Goal: Communication & Community: Answer question/provide support

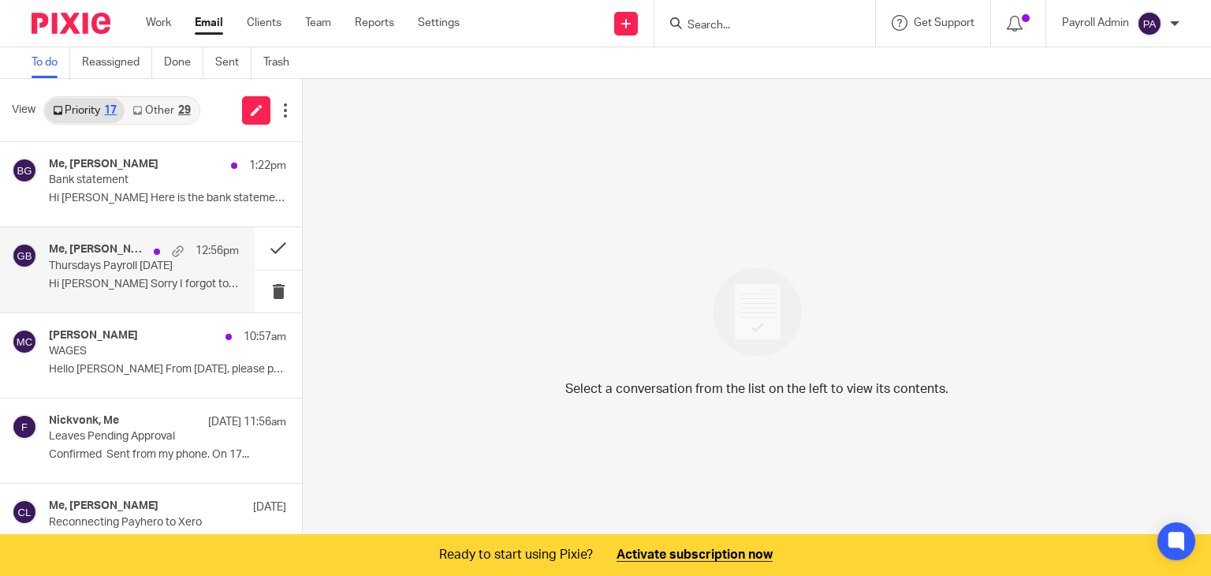
click at [134, 268] on p "Thursdays Payroll [DATE]" at bounding box center [125, 265] width 152 height 13
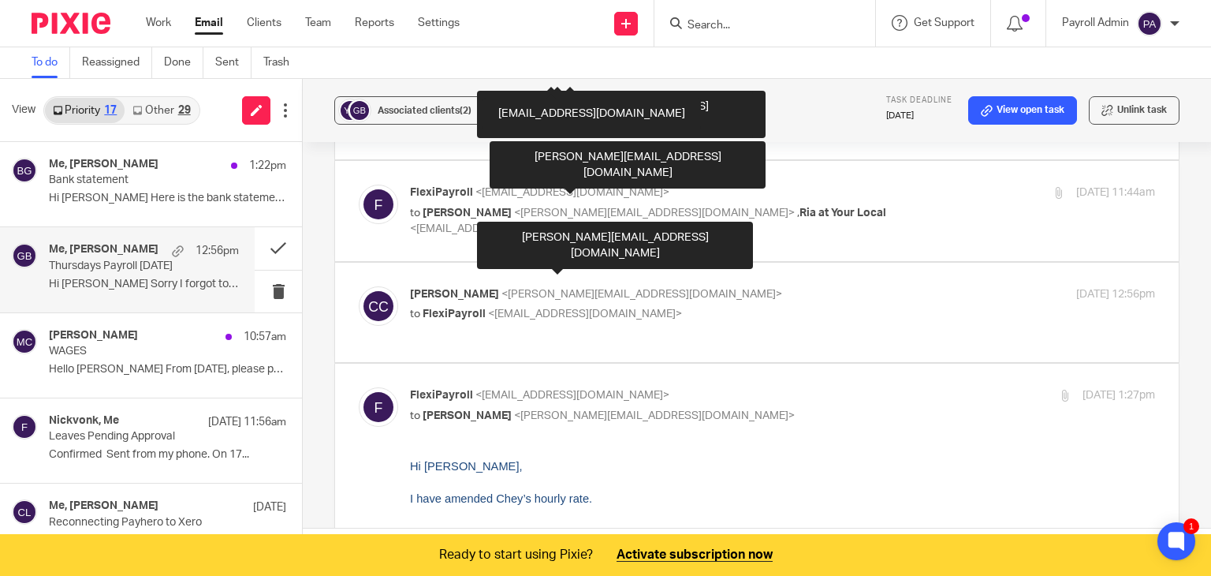
scroll to position [473, 0]
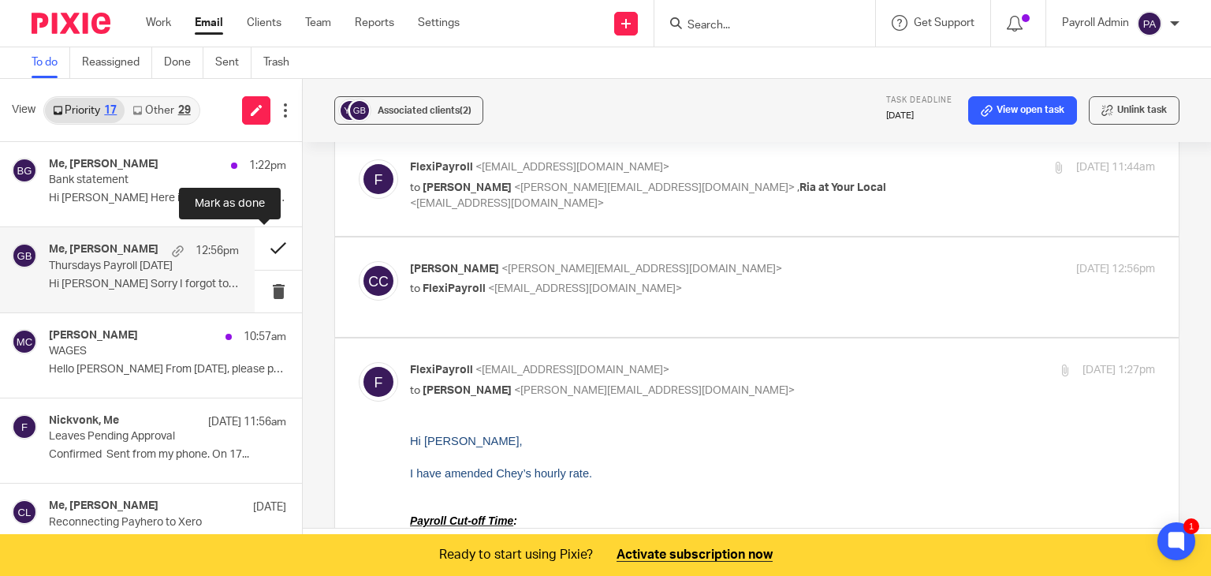
click at [265, 242] on button at bounding box center [278, 248] width 47 height 42
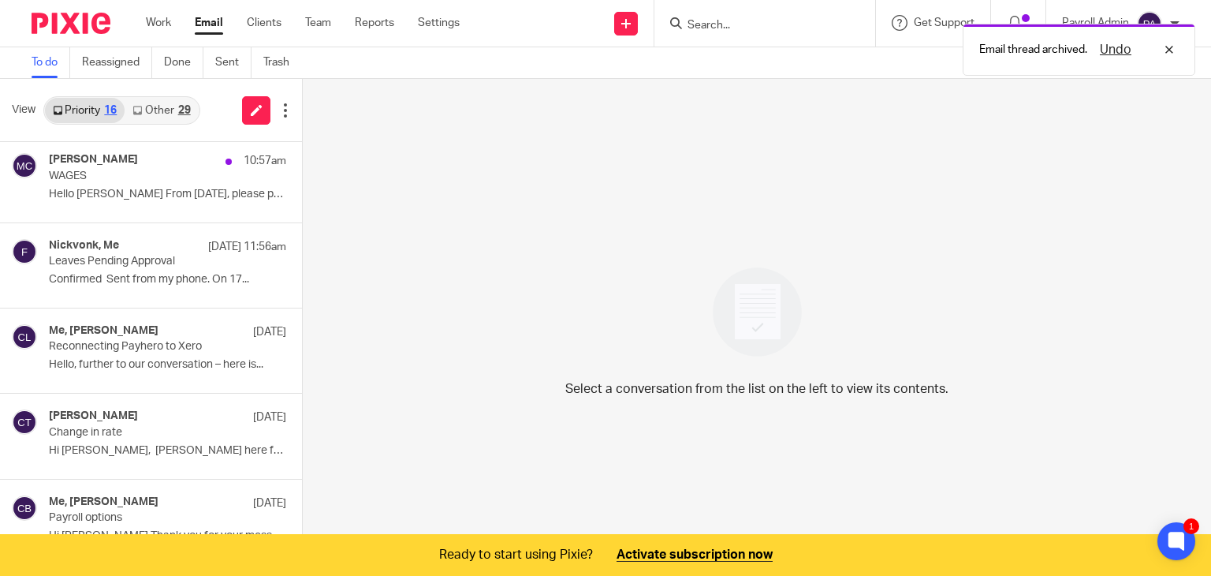
scroll to position [0, 0]
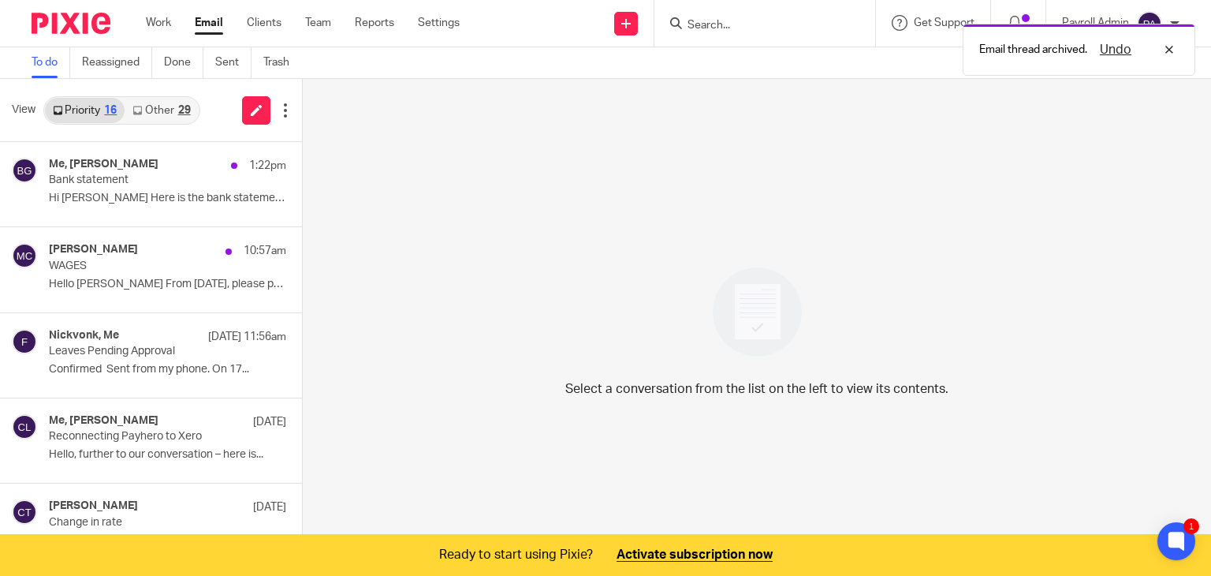
click at [167, 110] on link "Other 29" at bounding box center [161, 110] width 73 height 25
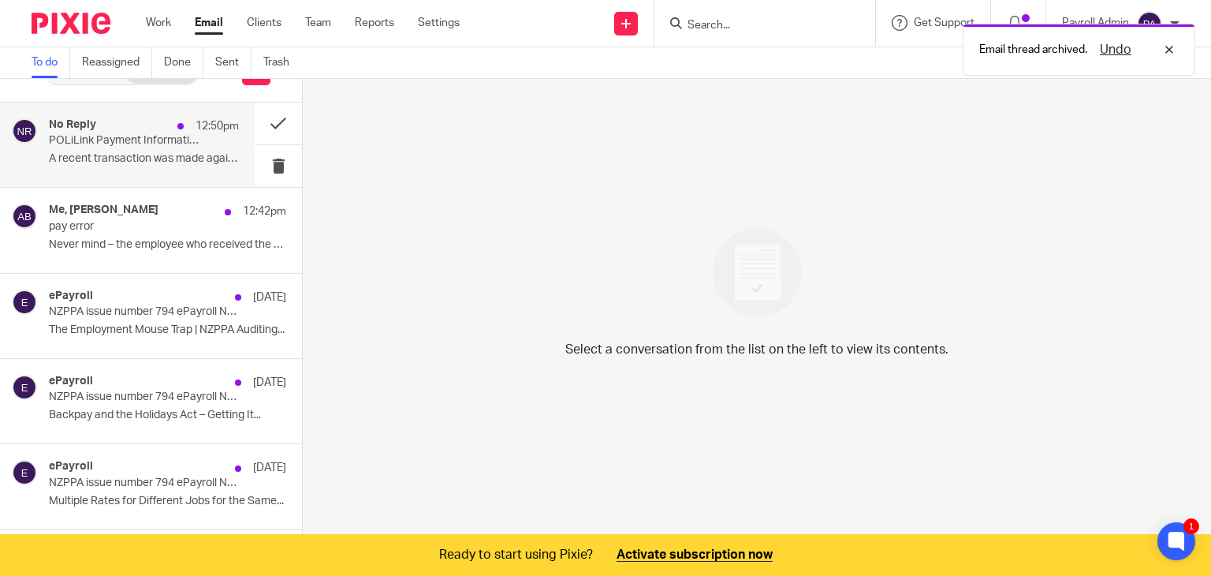
click at [109, 136] on p "POLiLink Payment Information" at bounding box center [125, 140] width 152 height 13
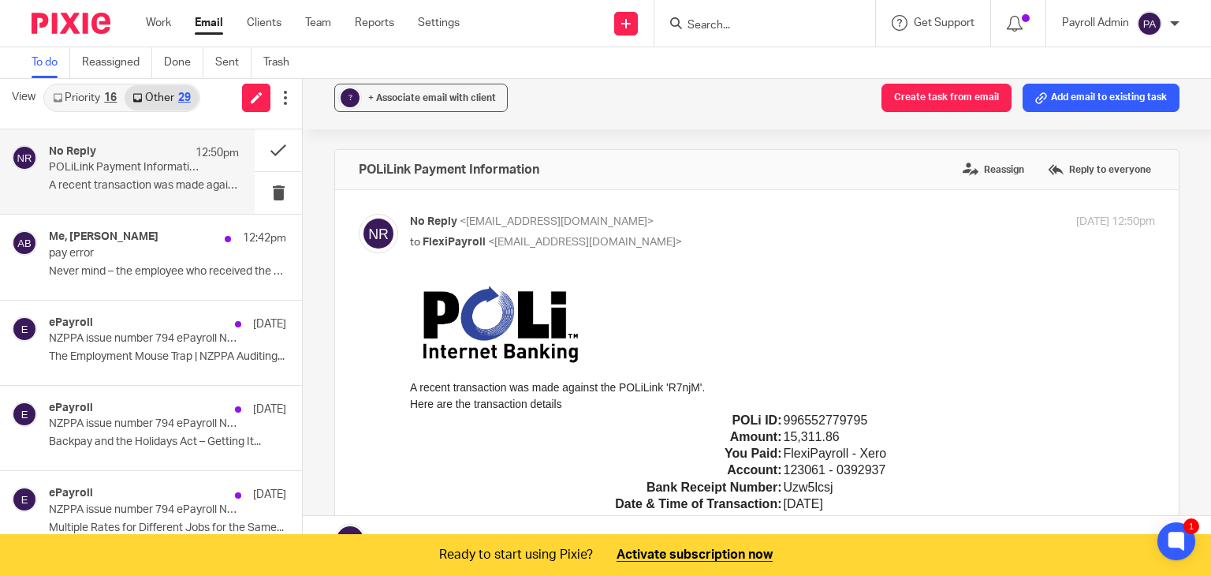
scroll to position [0, 0]
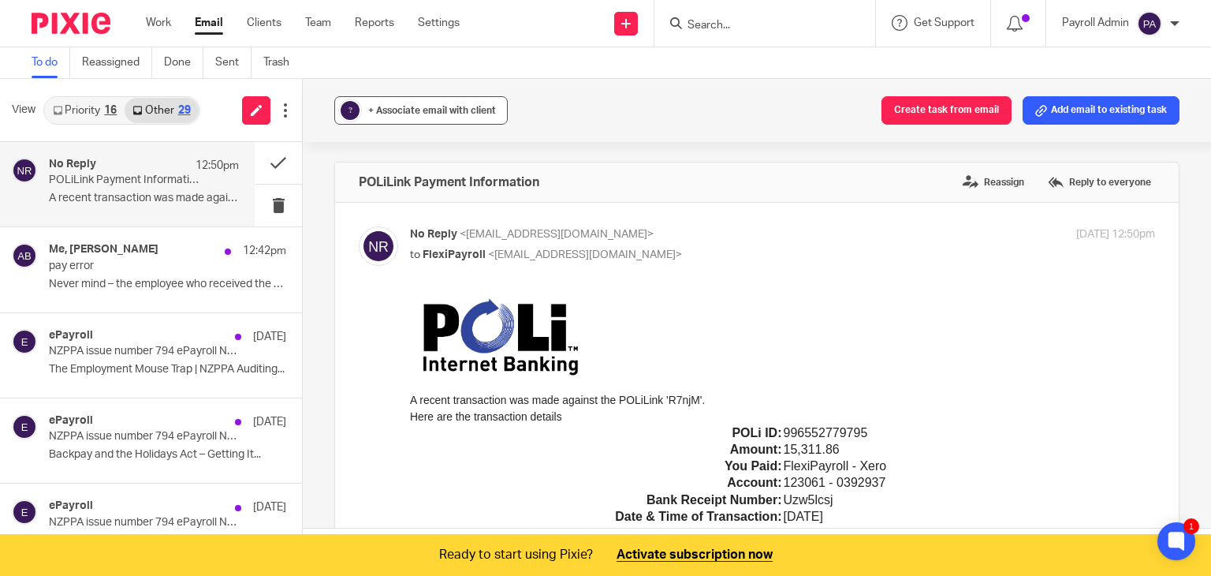
click at [429, 106] on span "+ Associate email with client" at bounding box center [432, 110] width 128 height 9
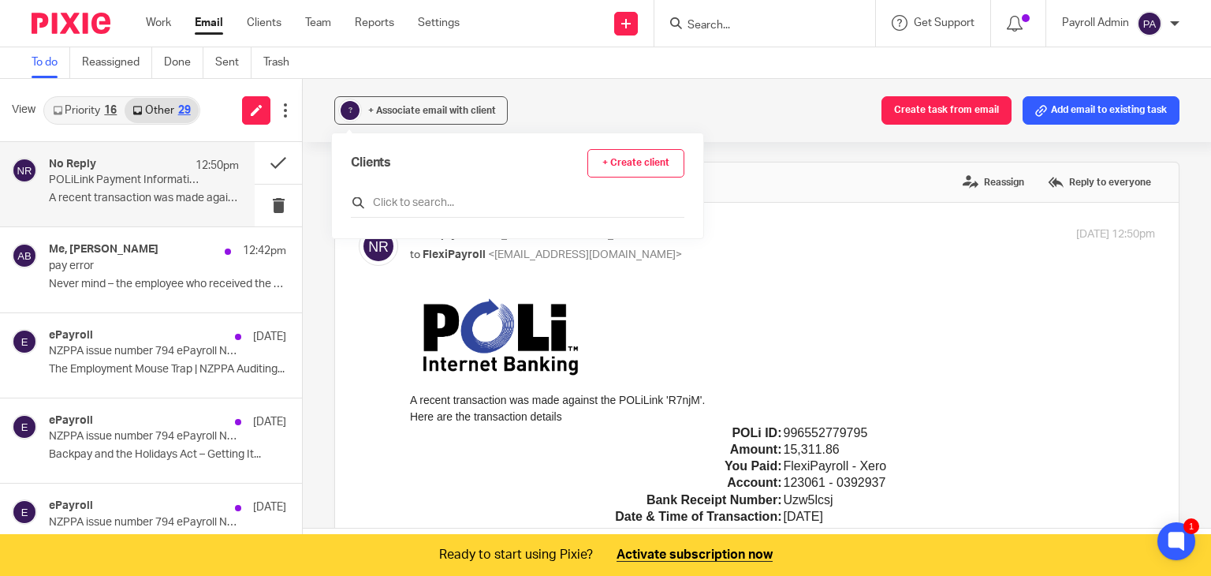
click at [423, 203] on input "text" at bounding box center [518, 203] width 334 height 16
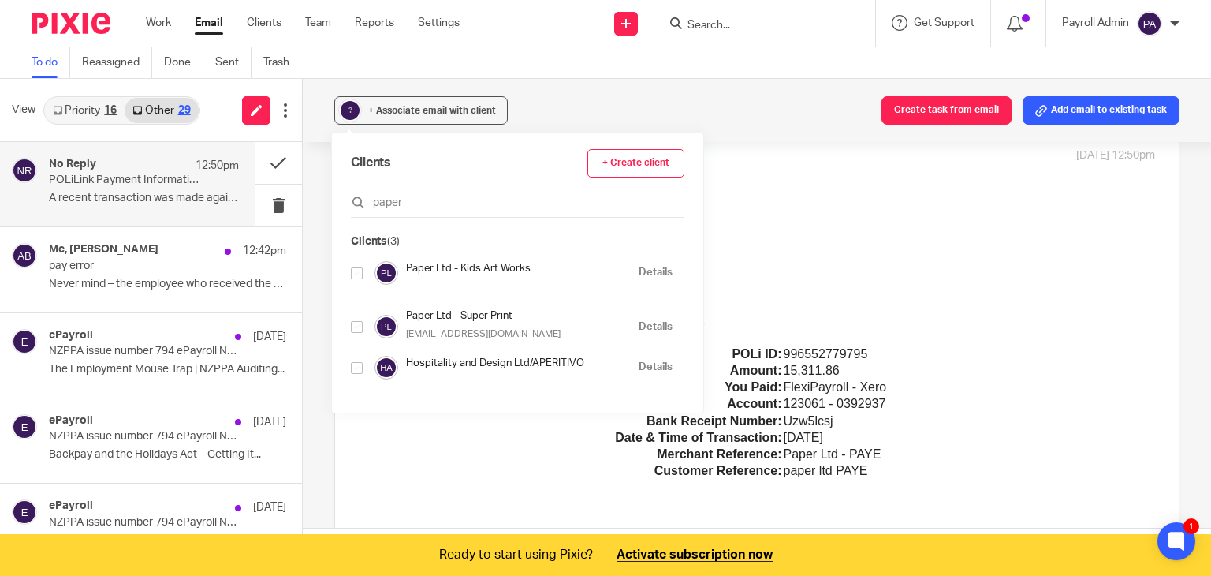
type input "paper"
click at [356, 269] on input "checkbox" at bounding box center [357, 273] width 12 height 12
checkbox input "true"
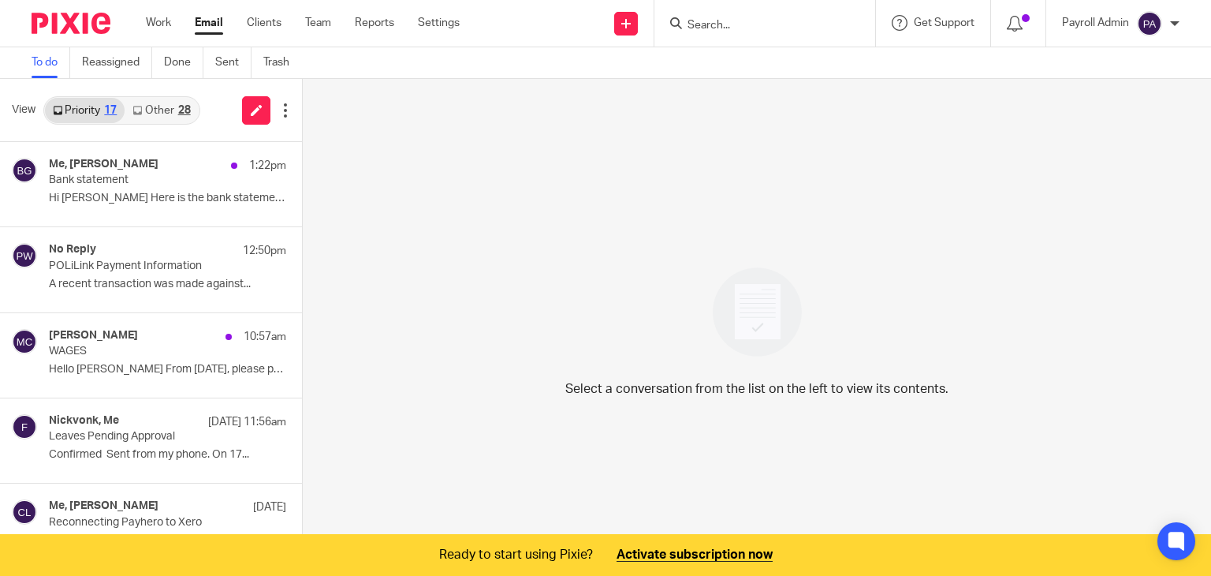
click at [170, 111] on link "Other 28" at bounding box center [161, 110] width 73 height 25
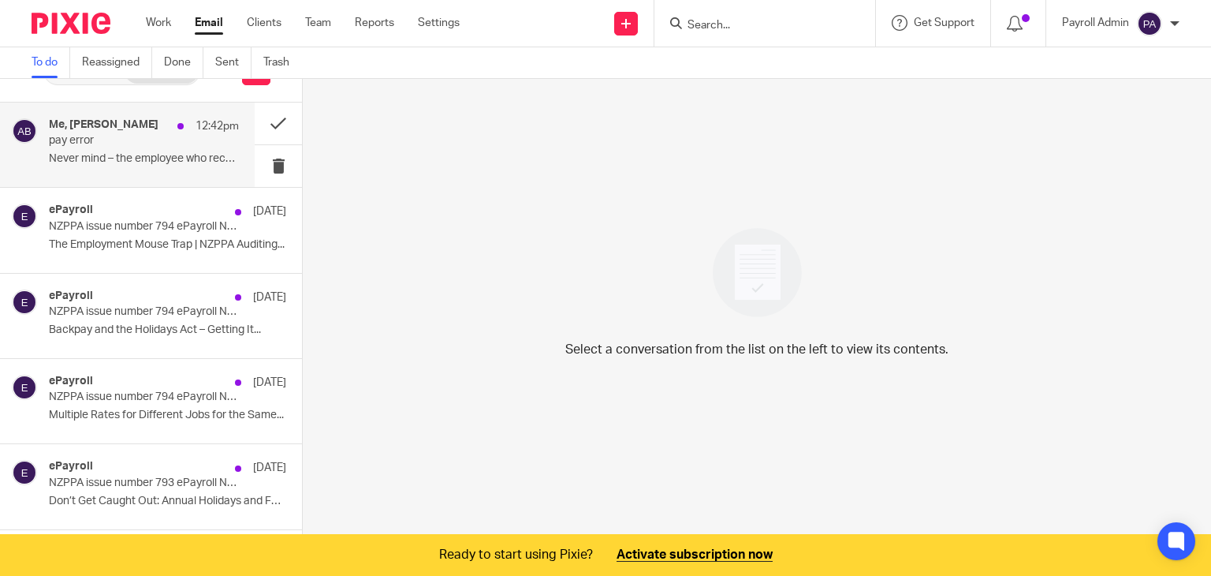
click at [113, 136] on p "pay error" at bounding box center [125, 140] width 152 height 13
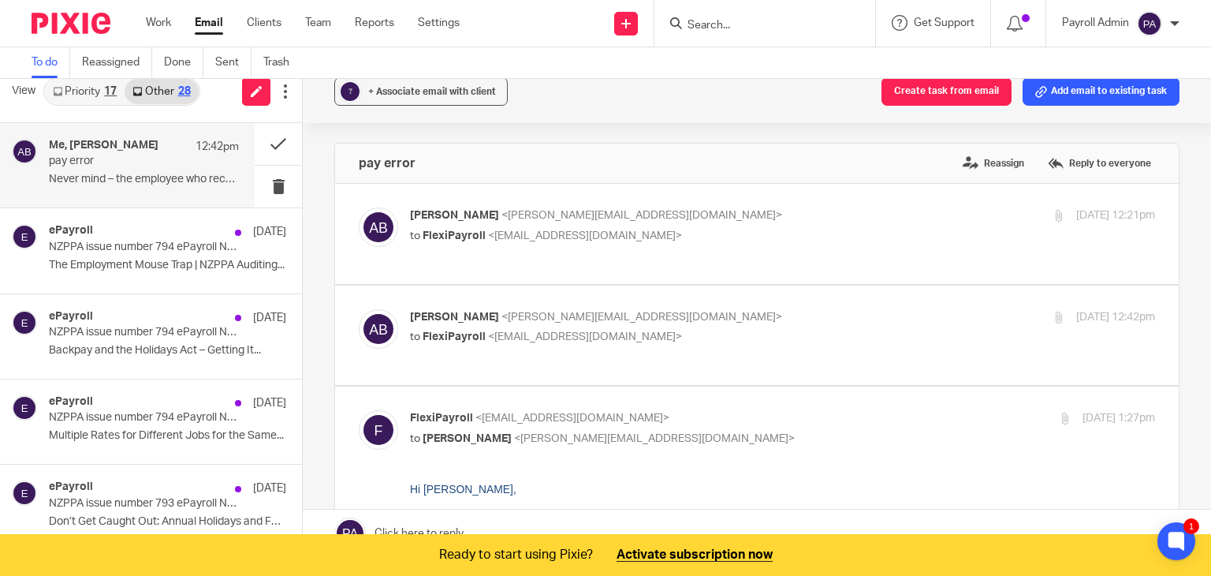
scroll to position [0, 0]
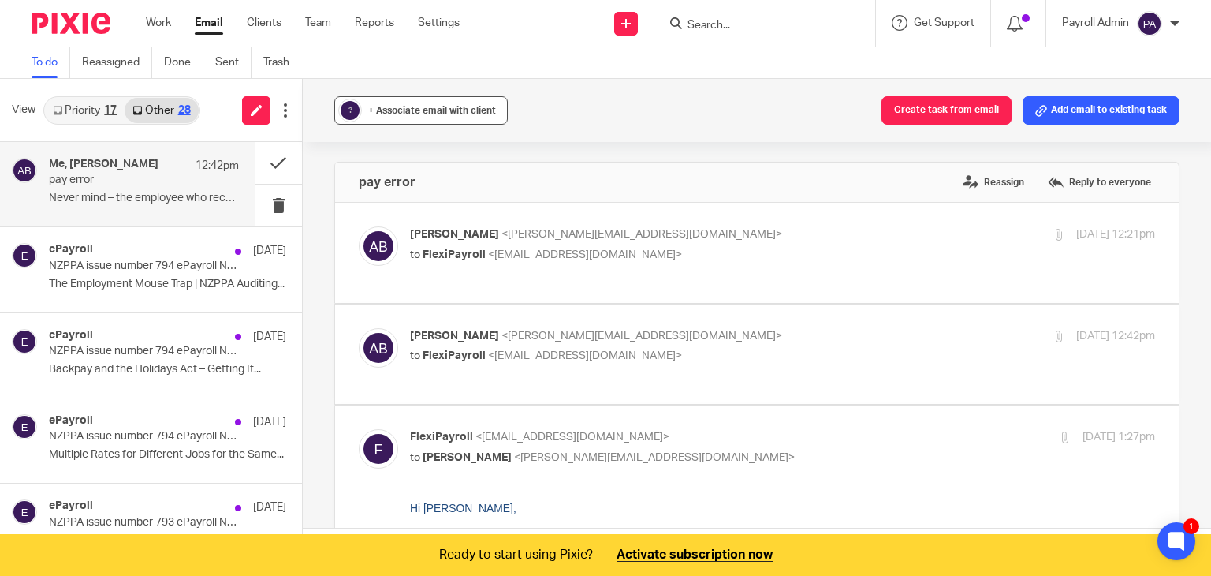
click at [419, 115] on div "+ Associate email with client" at bounding box center [432, 111] width 128 height 16
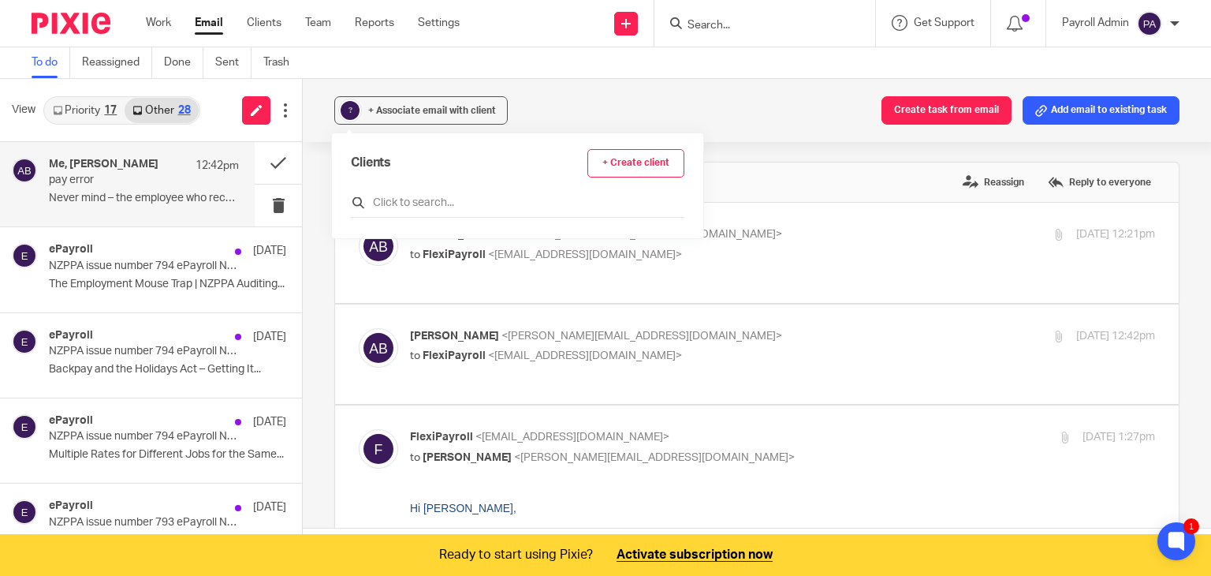
click at [417, 199] on input "text" at bounding box center [518, 203] width 334 height 16
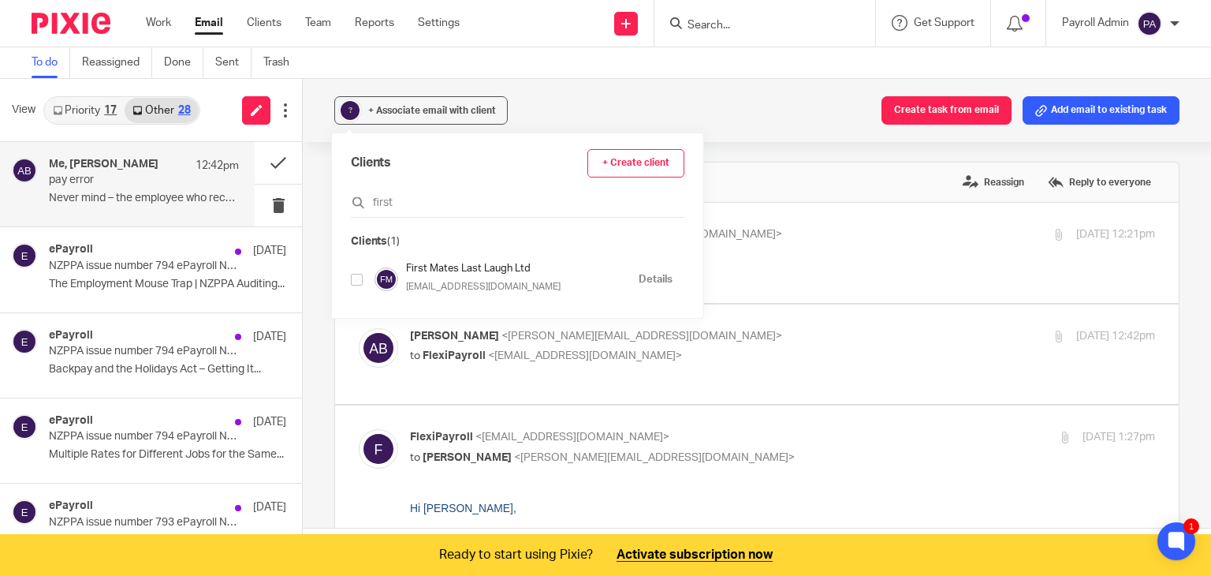
type input "first"
click at [354, 280] on input "checkbox" at bounding box center [357, 280] width 12 height 12
checkbox input "true"
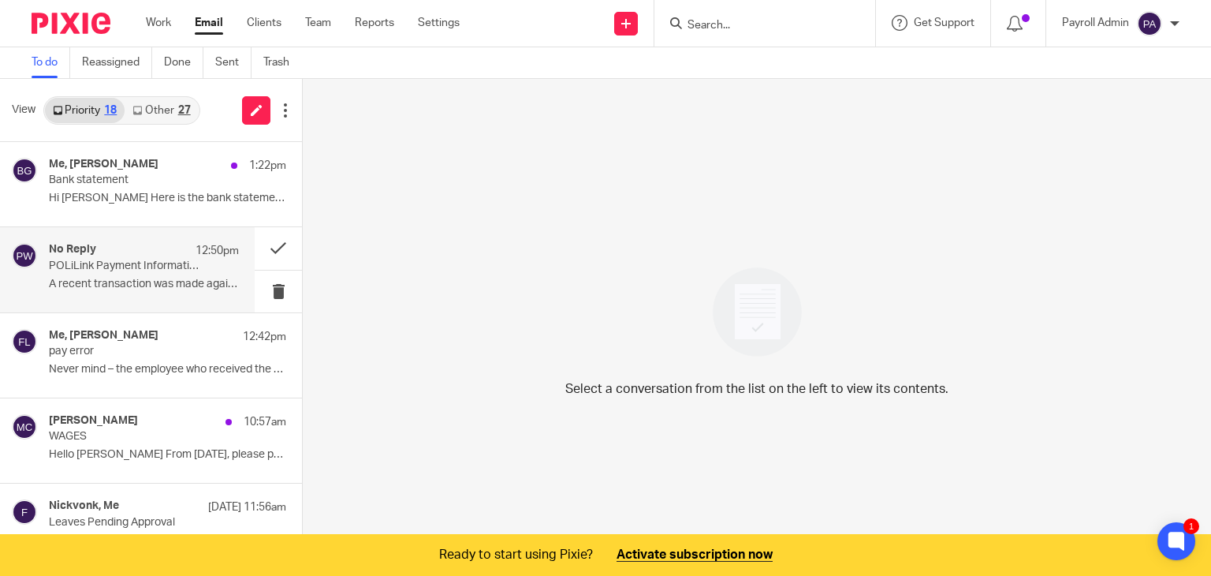
click at [145, 261] on p "POLiLink Payment Information" at bounding box center [125, 265] width 152 height 13
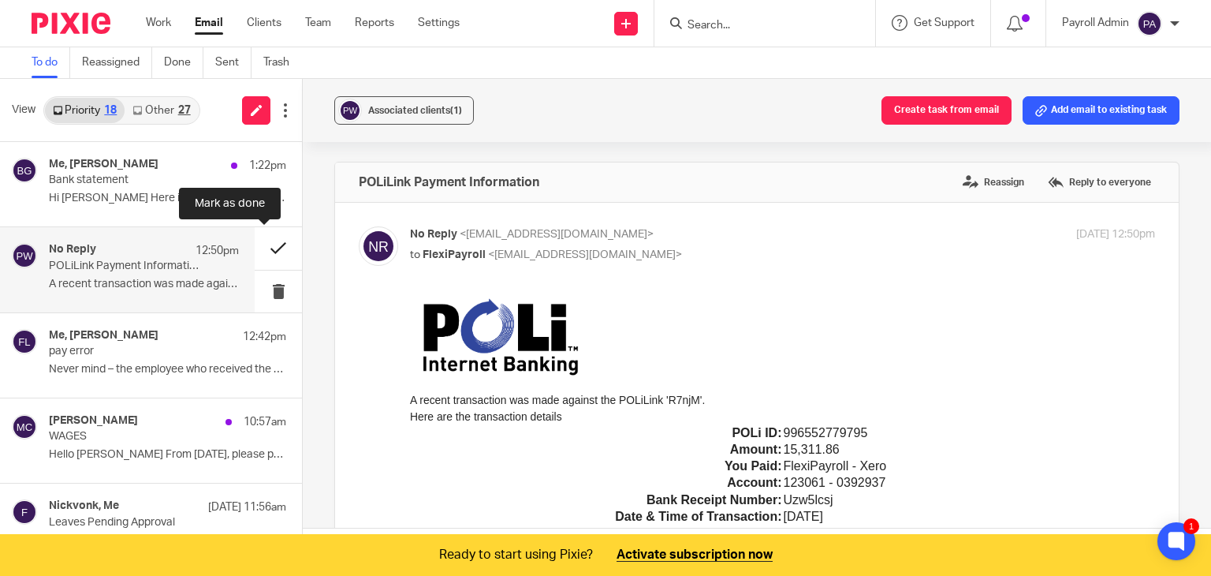
click at [262, 240] on button at bounding box center [278, 248] width 47 height 42
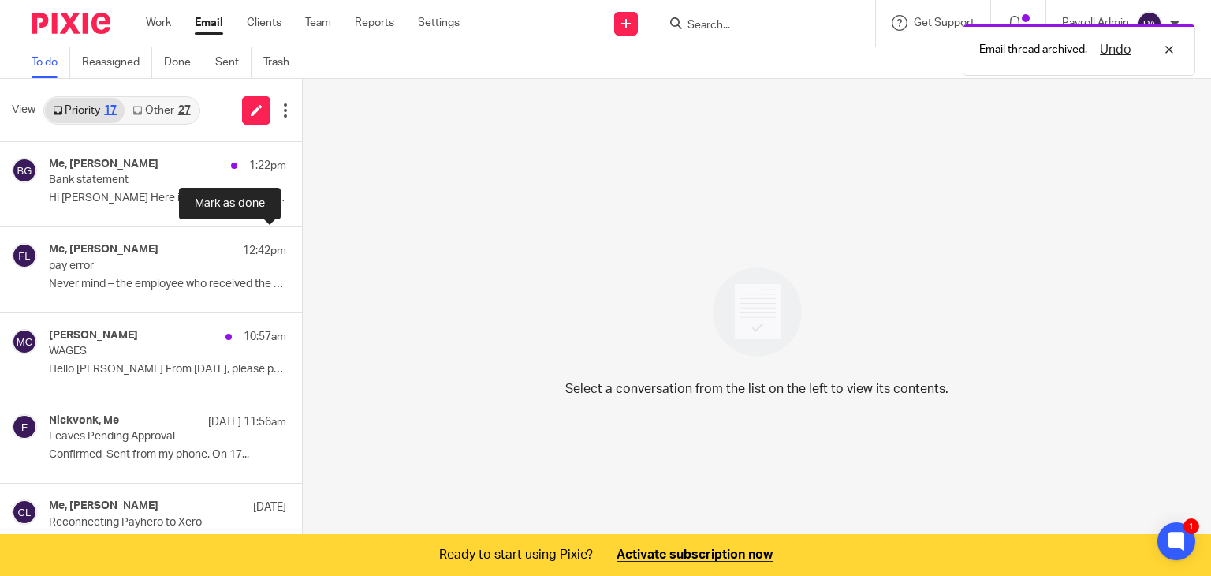
click at [302, 240] on button at bounding box center [308, 248] width 13 height 42
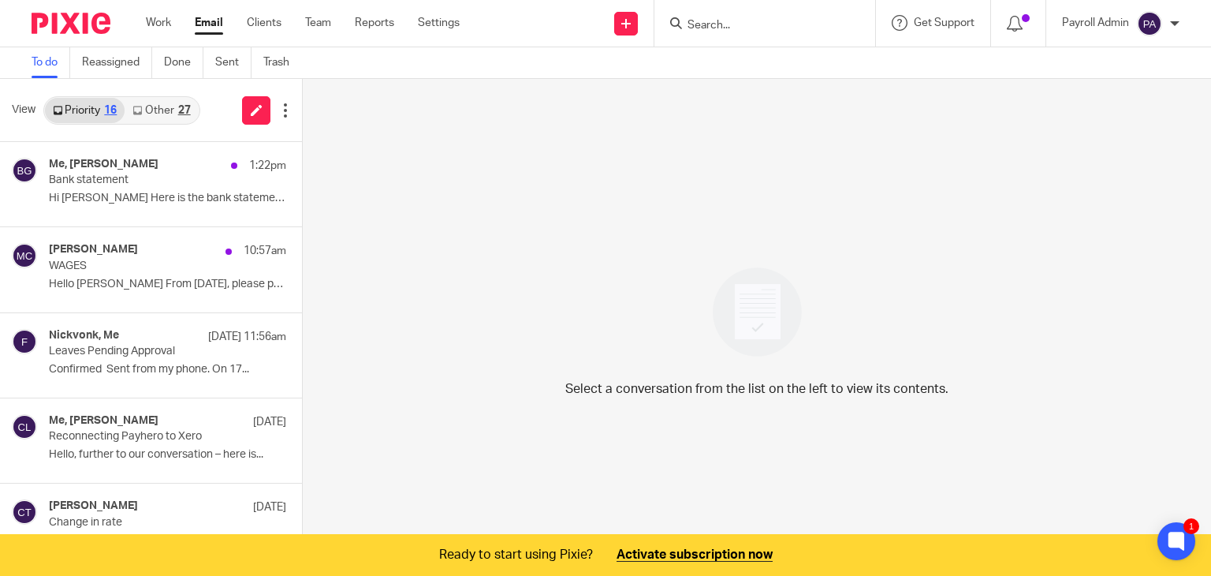
click at [738, 19] on input "Search" at bounding box center [757, 26] width 142 height 14
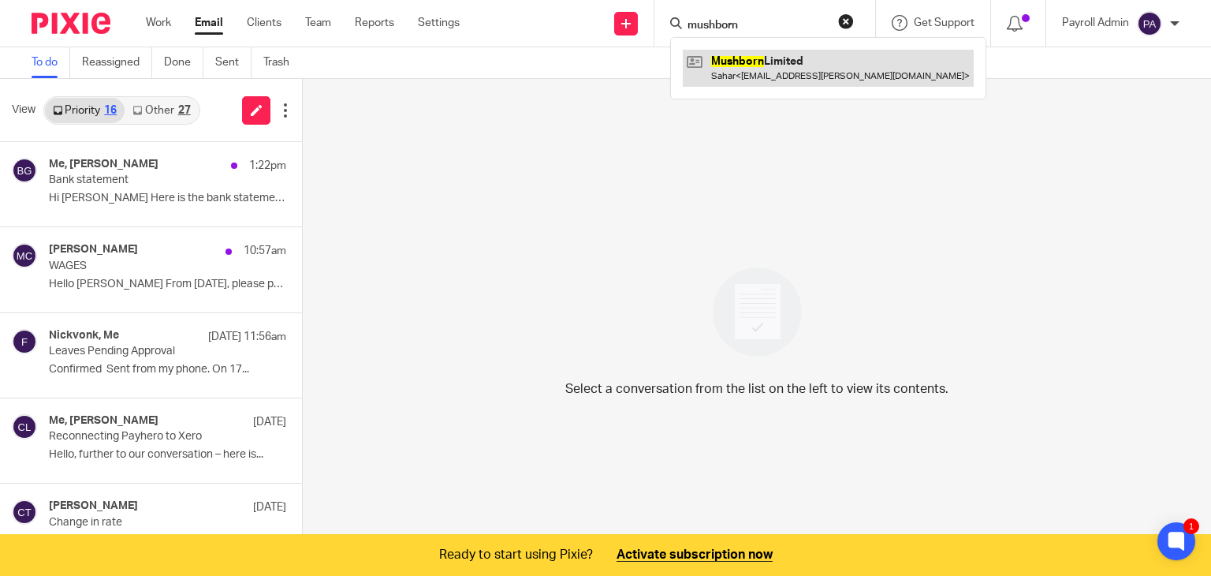
type input "mushborn"
click at [748, 62] on link at bounding box center [828, 68] width 291 height 36
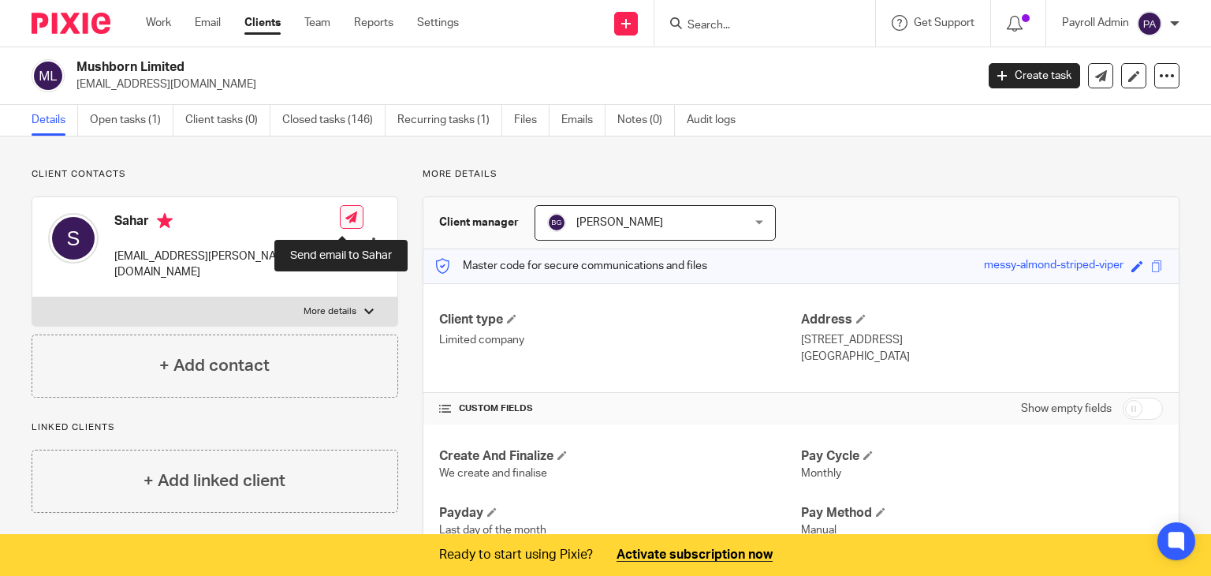
click at [345, 218] on icon at bounding box center [351, 217] width 12 height 12
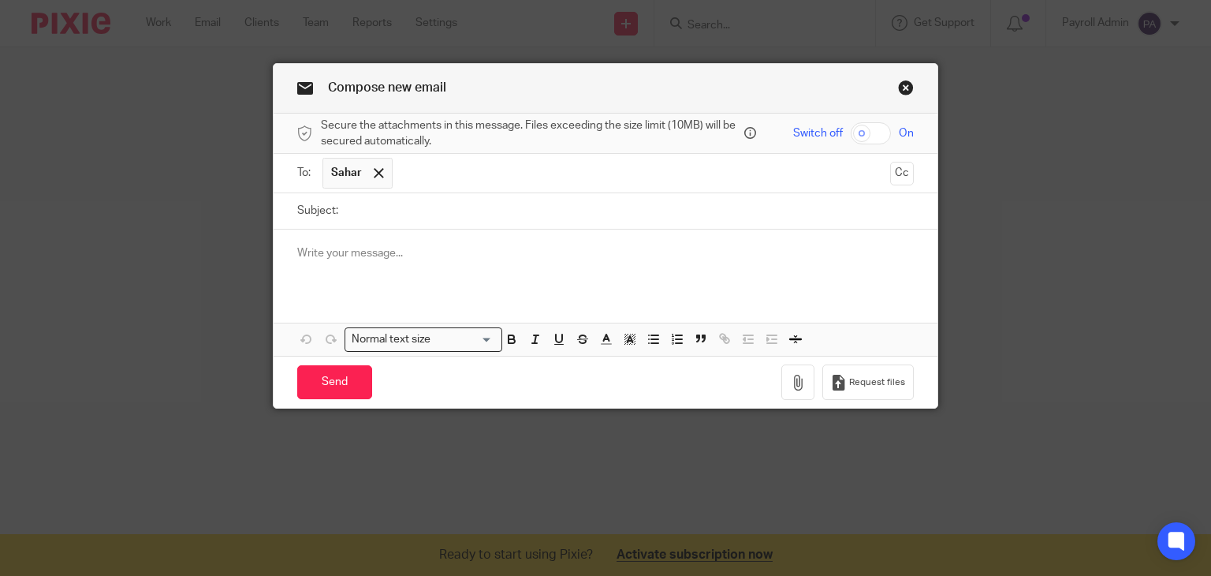
click at [364, 212] on input "Subject:" at bounding box center [630, 210] width 569 height 35
type input "Rebeka's pay 18.9.25"
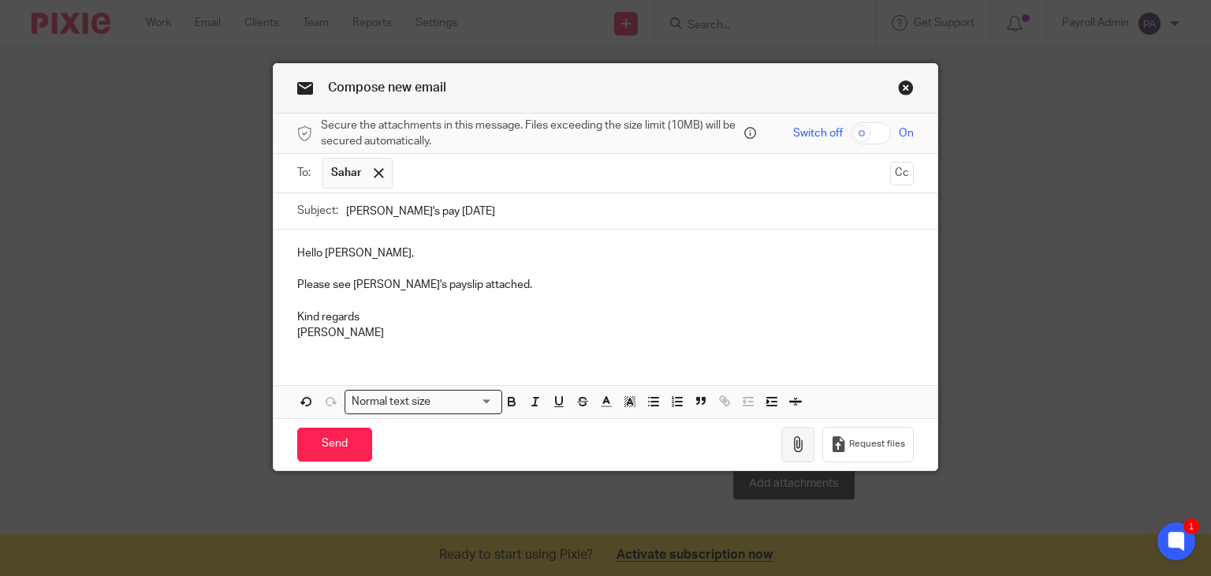
click at [796, 447] on icon "button" at bounding box center [798, 444] width 16 height 16
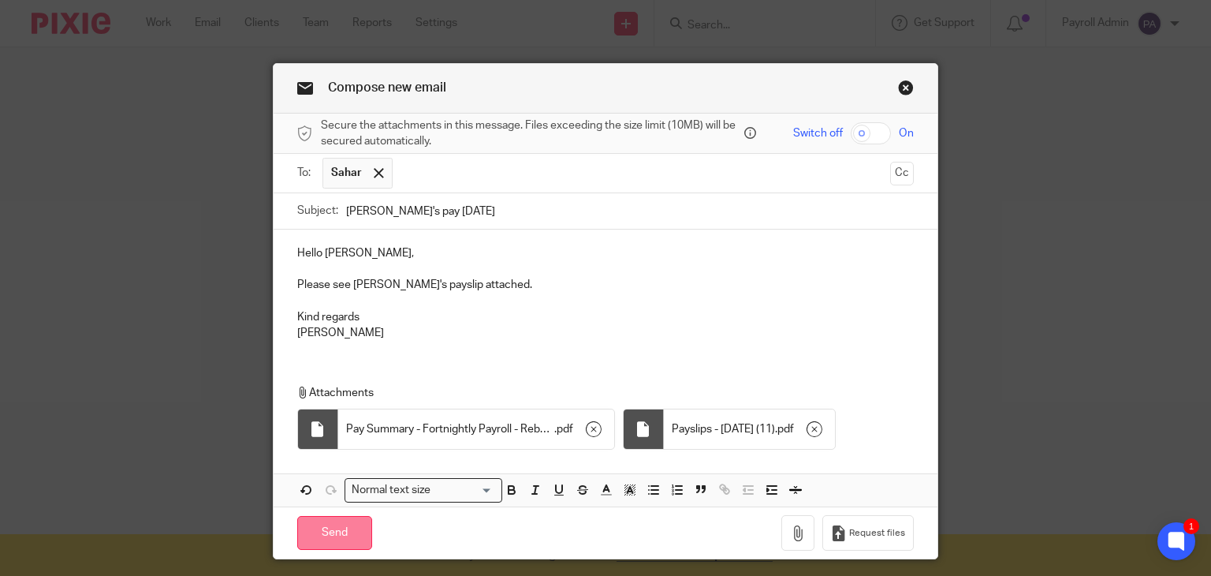
click at [334, 530] on input "Send" at bounding box center [334, 533] width 75 height 34
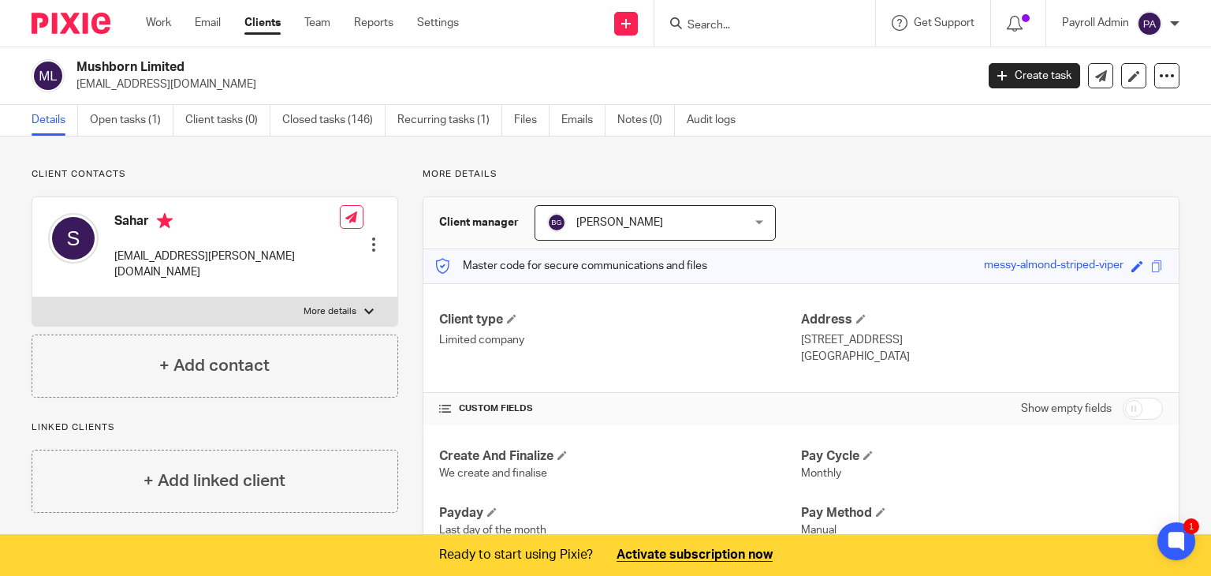
click at [737, 20] on input "Search" at bounding box center [757, 26] width 142 height 14
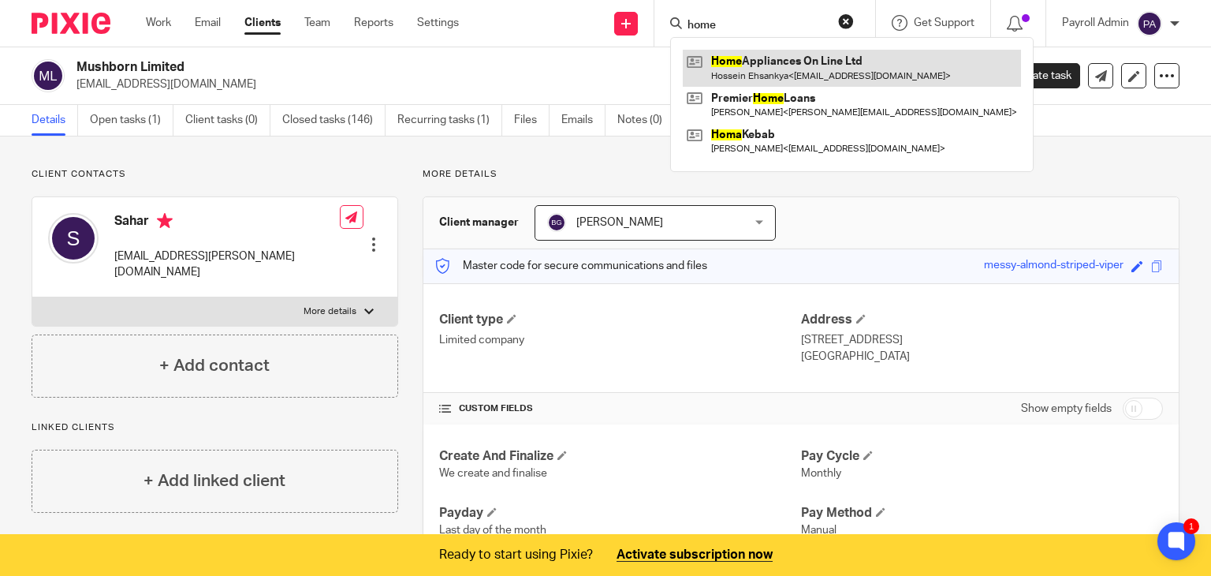
type input "home"
click at [752, 72] on link at bounding box center [852, 68] width 338 height 36
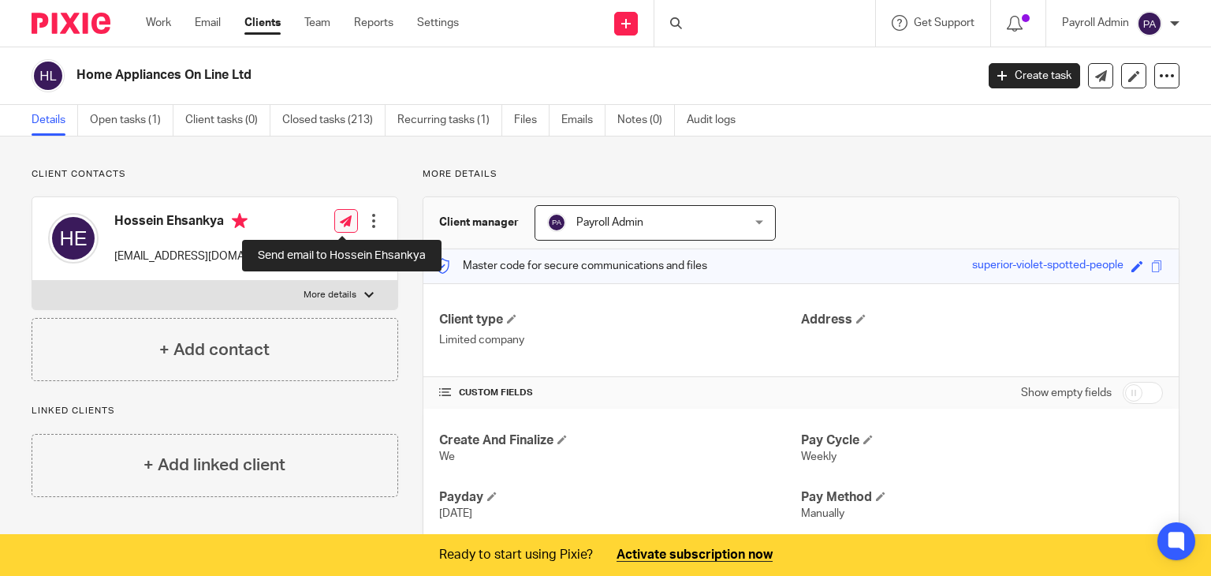
click at [341, 229] on link at bounding box center [346, 221] width 24 height 24
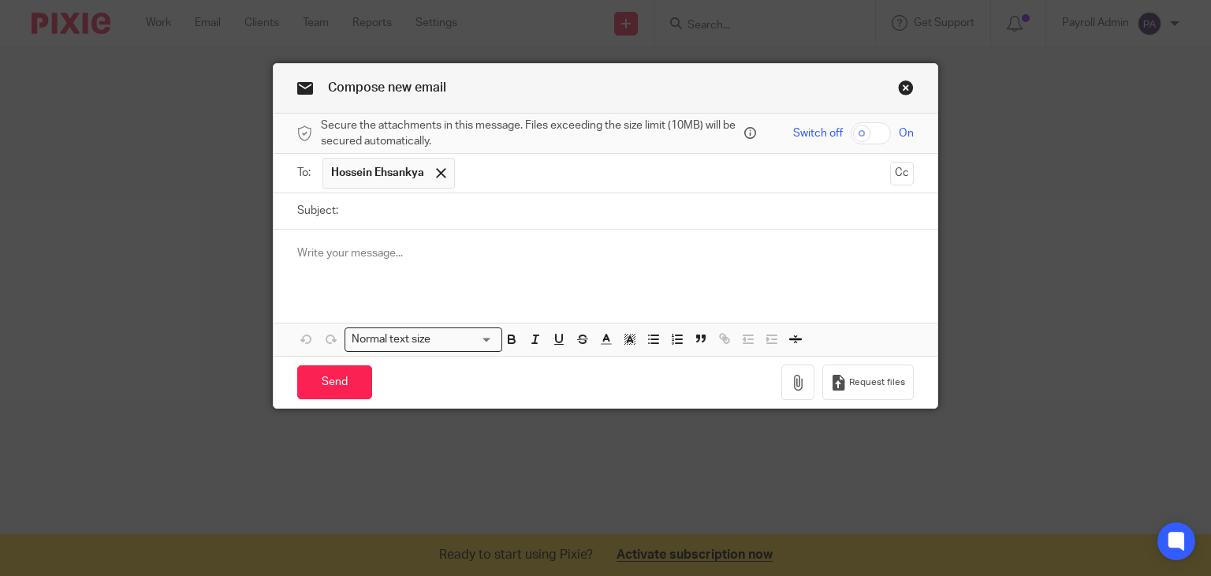
click at [375, 217] on input "Subject:" at bounding box center [630, 210] width 569 height 35
type input "Todays Payroll [DATE]"
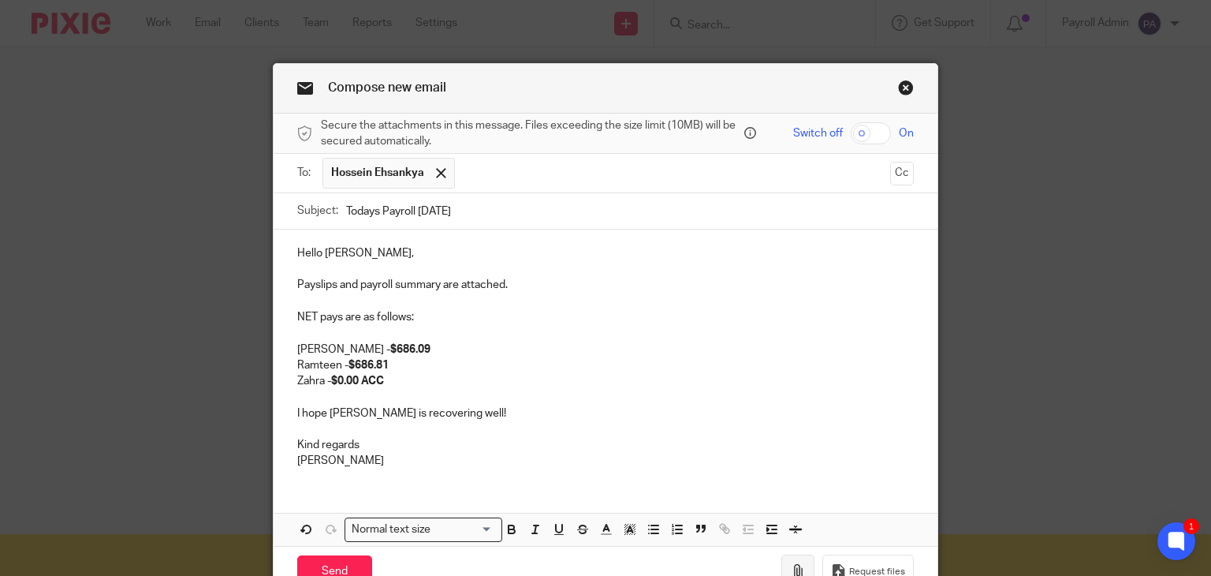
click at [792, 558] on button "button" at bounding box center [797, 571] width 33 height 35
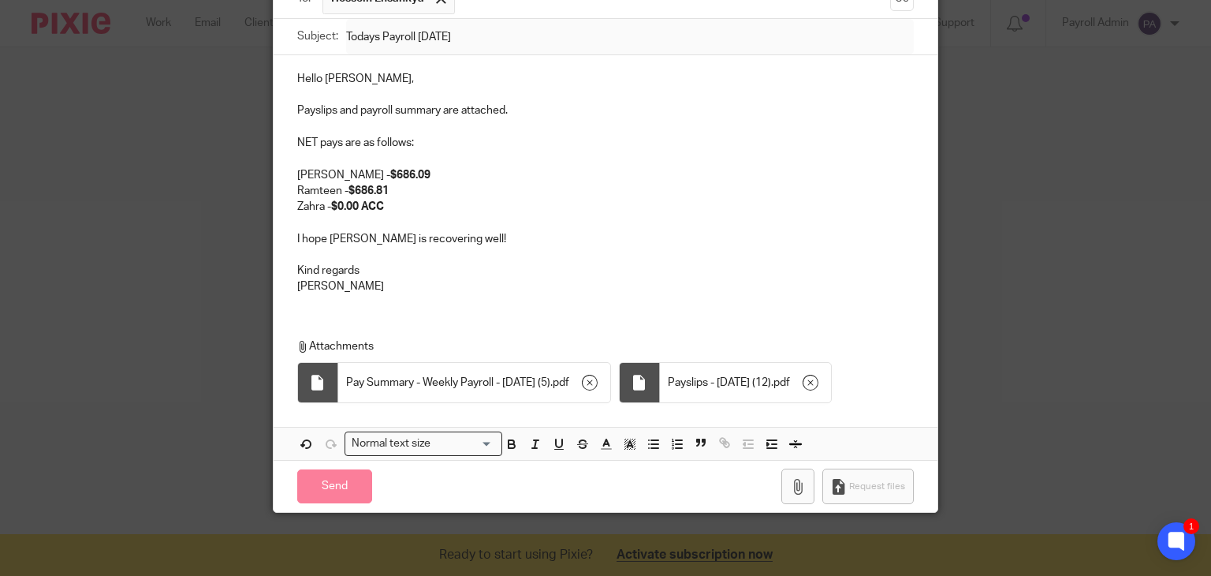
scroll to position [173, 0]
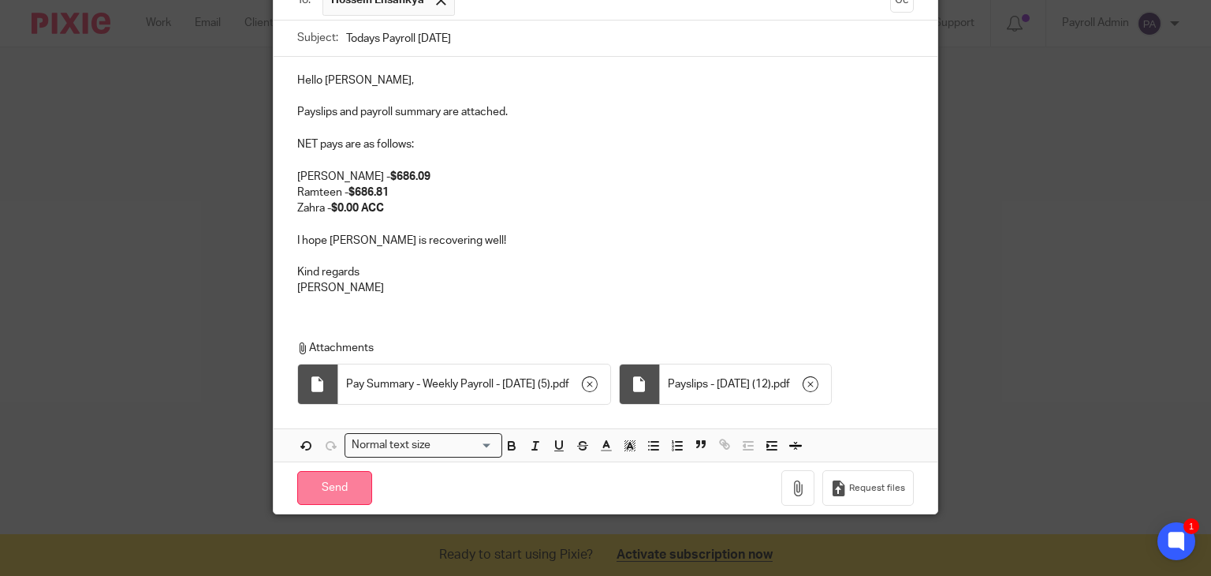
click at [326, 490] on input "Send" at bounding box center [334, 488] width 75 height 34
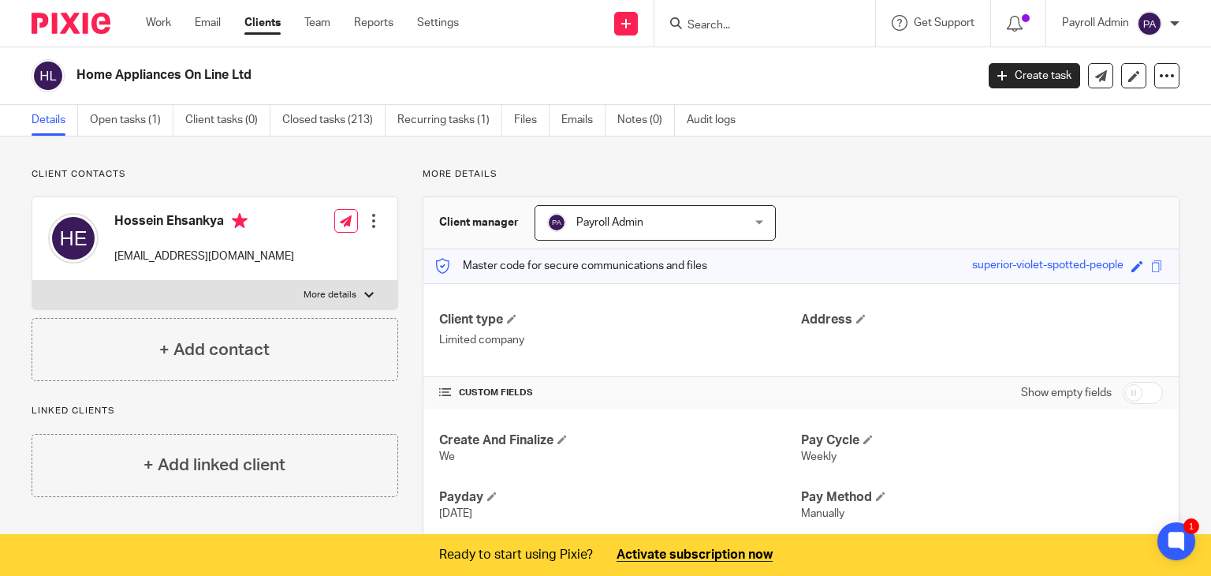
click at [204, 14] on div "Work Email Clients Team Reports Settings Work Email Clients Team Reports Settin…" at bounding box center [306, 23] width 352 height 47
click at [214, 16] on link "Email" at bounding box center [208, 23] width 26 height 16
